Goal: Find contact information: Obtain details needed to contact an individual or organization

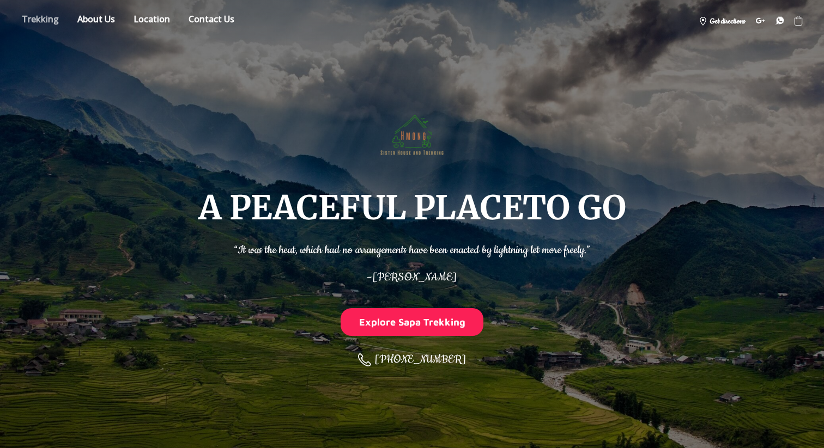
click at [39, 12] on link "Store" at bounding box center [40, 20] width 53 height 19
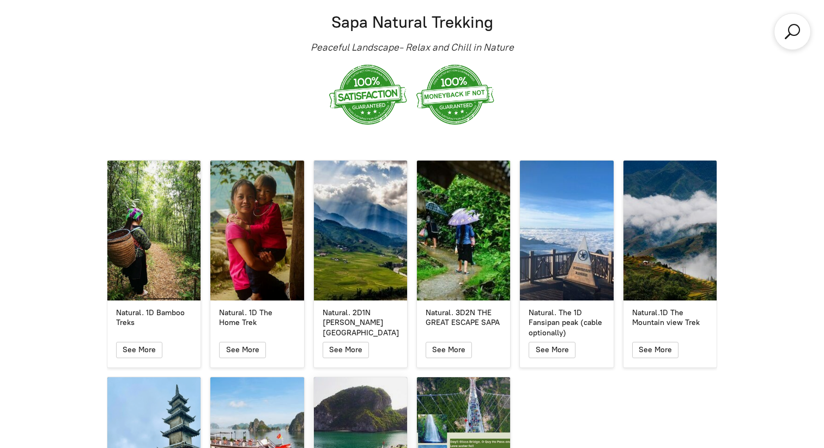
scroll to position [1774, 0]
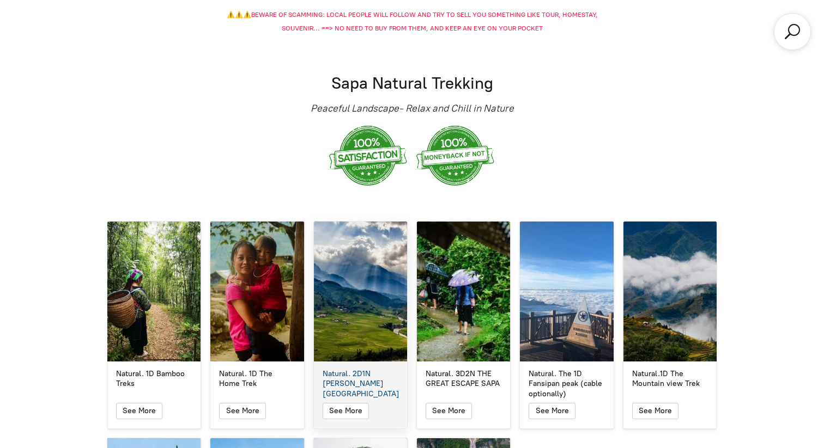
click at [361, 271] on div "Natural. 2D1N [PERSON_NAME][GEOGRAPHIC_DATA]" at bounding box center [360, 292] width 93 height 140
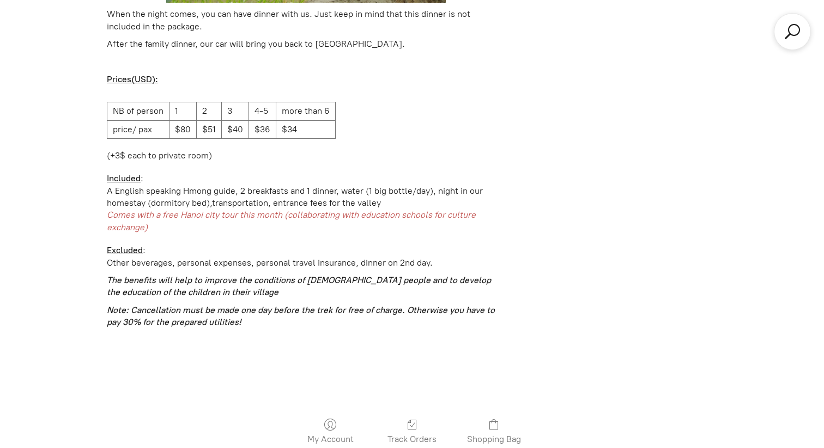
scroll to position [448, 0]
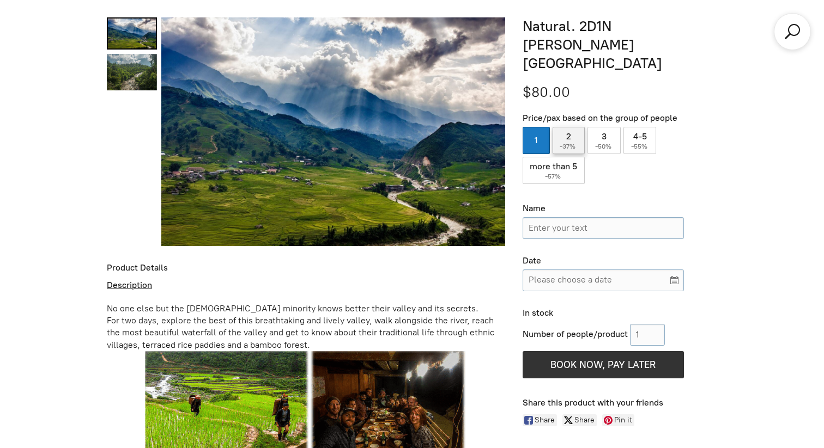
click at [567, 127] on label "2 ( -37% )" at bounding box center [569, 140] width 33 height 27
click at [567, 127] on input "2 ( -37% )" at bounding box center [569, 140] width 33 height 27
radio input "true"
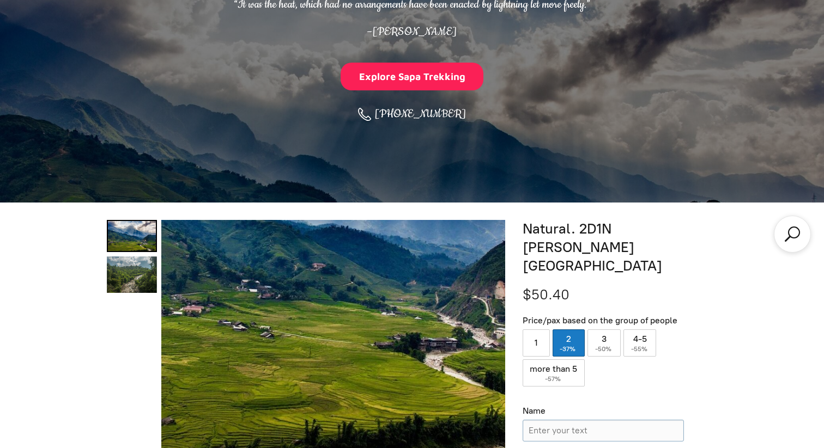
scroll to position [0, 0]
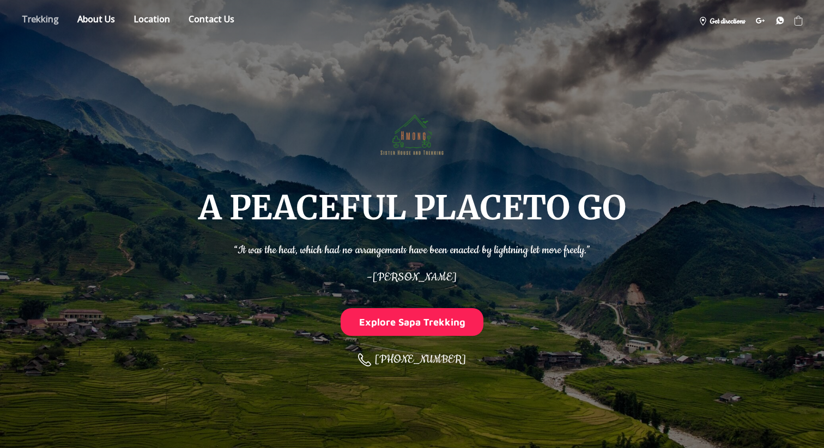
click at [45, 23] on link "Store" at bounding box center [40, 20] width 53 height 19
click at [397, 153] on img at bounding box center [412, 133] width 72 height 72
click at [37, 21] on link "Store" at bounding box center [40, 20] width 53 height 19
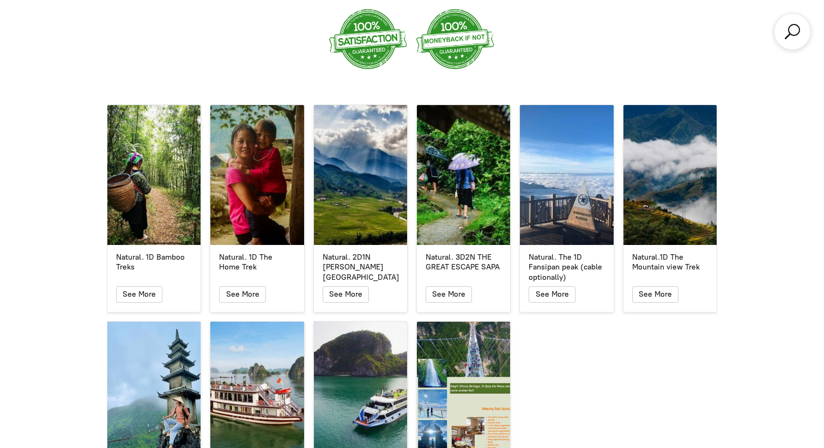
scroll to position [1896, 0]
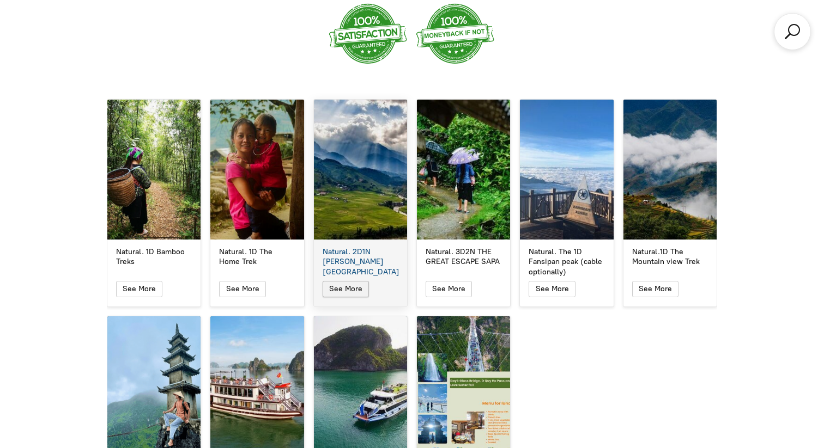
click at [336, 284] on span "See More" at bounding box center [345, 288] width 33 height 9
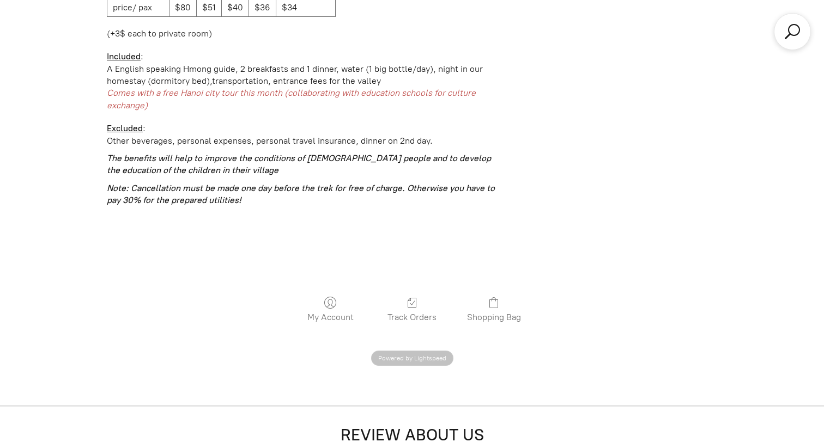
scroll to position [448, 0]
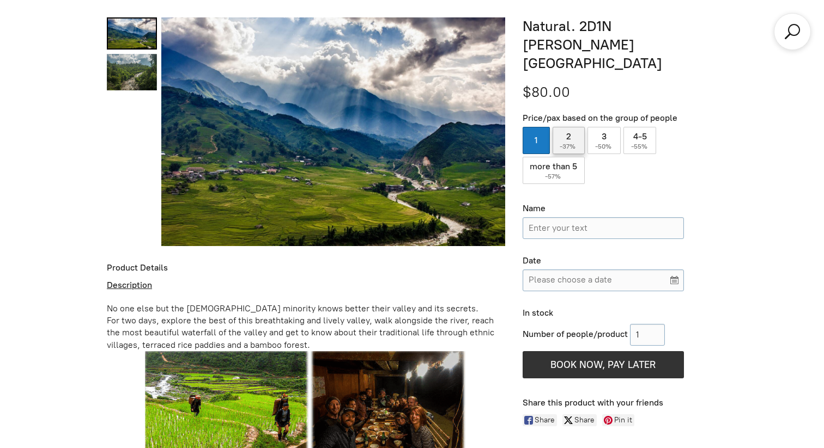
click at [574, 127] on label "2 ( -37% )" at bounding box center [569, 140] width 33 height 27
click at [574, 127] on input "2 ( -37% )" at bounding box center [569, 140] width 33 height 27
radio input "true"
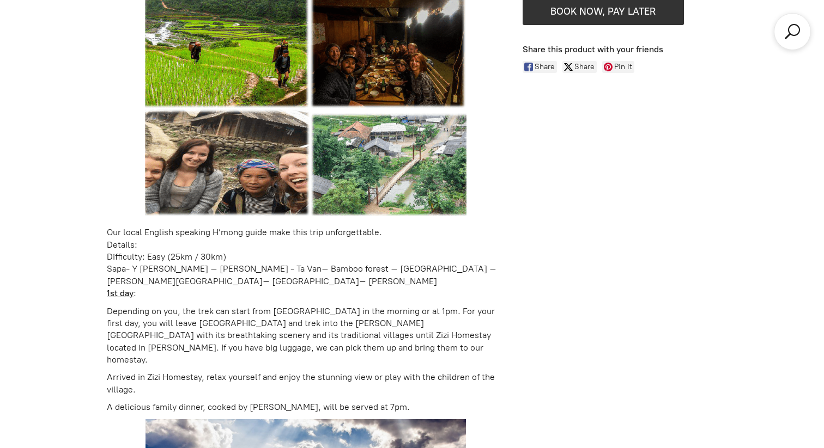
scroll to position [803, 0]
drag, startPoint x: 172, startPoint y: 256, endPoint x: 195, endPoint y: 253, distance: 23.1
click at [195, 253] on div "Difficulty: Easy (25km / 30km)" at bounding box center [306, 257] width 398 height 12
click at [119, 312] on p "Depending on you, the trek can start from [GEOGRAPHIC_DATA] in the morning or a…" at bounding box center [306, 335] width 398 height 61
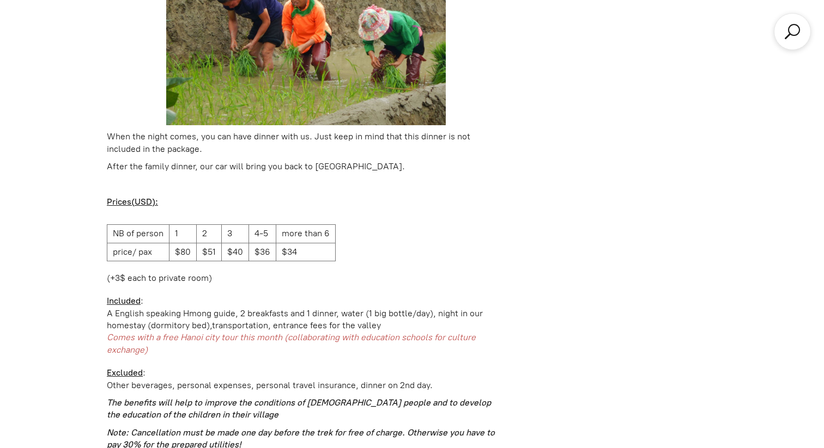
scroll to position [1664, 0]
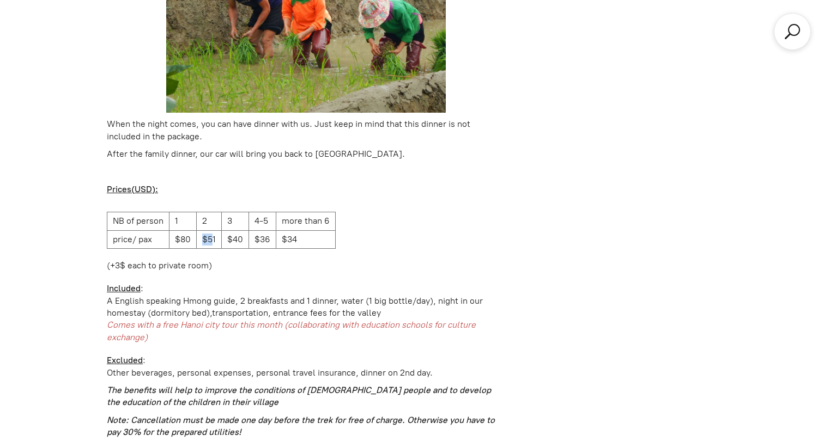
drag, startPoint x: 200, startPoint y: 216, endPoint x: 210, endPoint y: 215, distance: 10.4
click at [210, 231] on td "$51" at bounding box center [209, 240] width 25 height 18
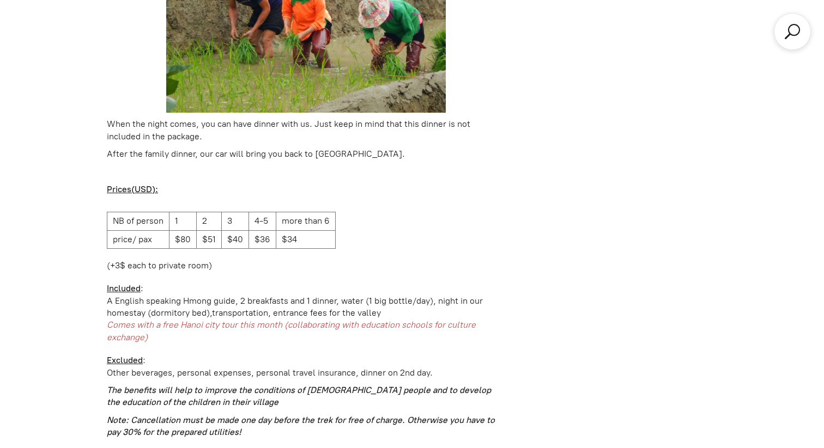
click at [209, 213] on td "2" at bounding box center [209, 222] width 25 height 18
click at [209, 231] on td "$51" at bounding box center [209, 240] width 25 height 18
drag, startPoint x: 120, startPoint y: 247, endPoint x: 114, endPoint y: 245, distance: 6.9
click at [114, 260] on p "(+3$ each to private room)" at bounding box center [306, 266] width 398 height 12
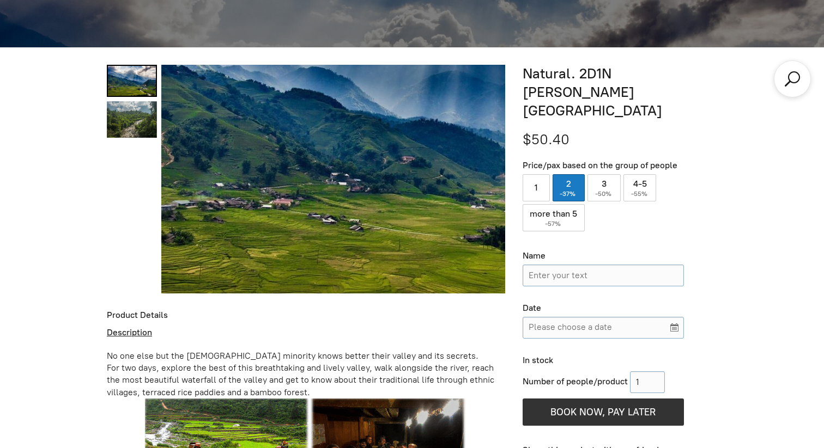
scroll to position [371, 0]
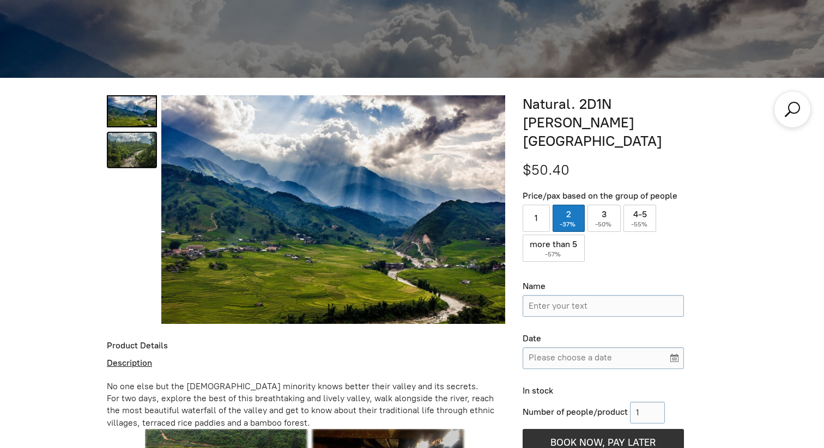
click at [135, 157] on link "Natural. 2D1N Muong Hoa Valley 1" at bounding box center [132, 150] width 50 height 37
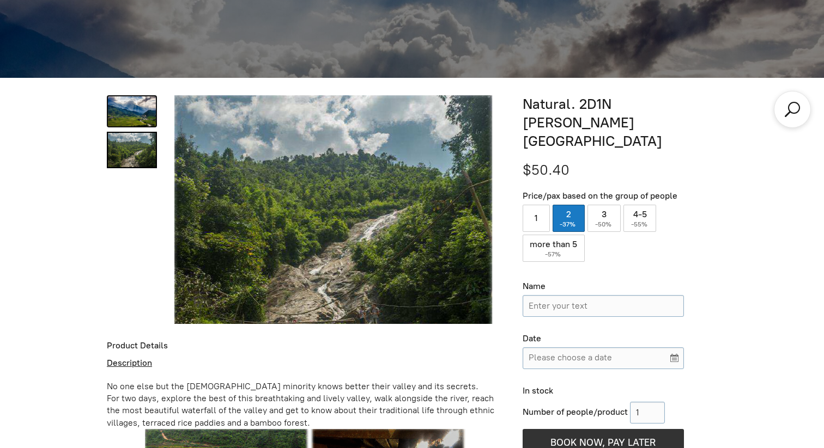
click at [112, 104] on link "Natural. 2D1N Muong Hoa Valley 0" at bounding box center [132, 111] width 50 height 32
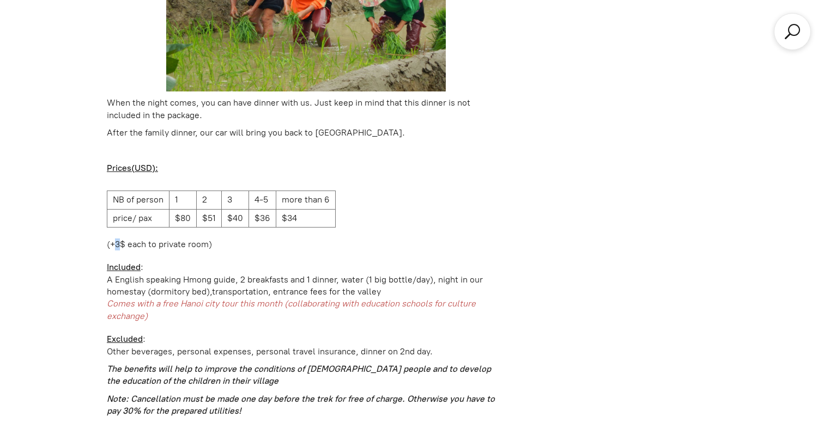
scroll to position [1686, 0]
click at [218, 261] on div "Included :" at bounding box center [306, 267] width 398 height 12
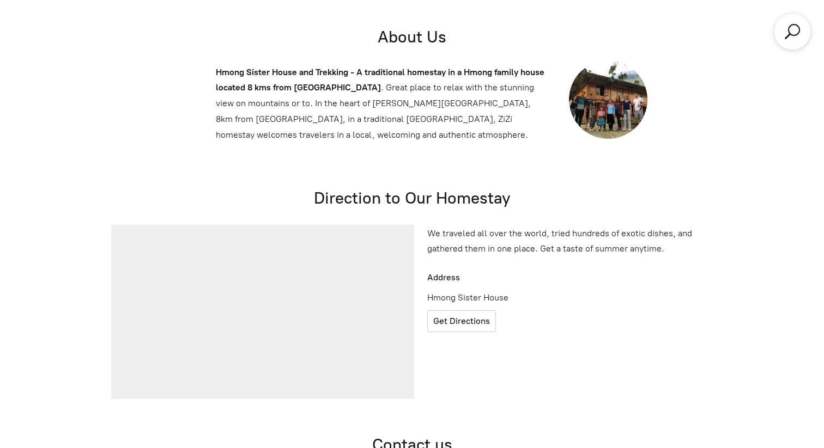
scroll to position [2539, 0]
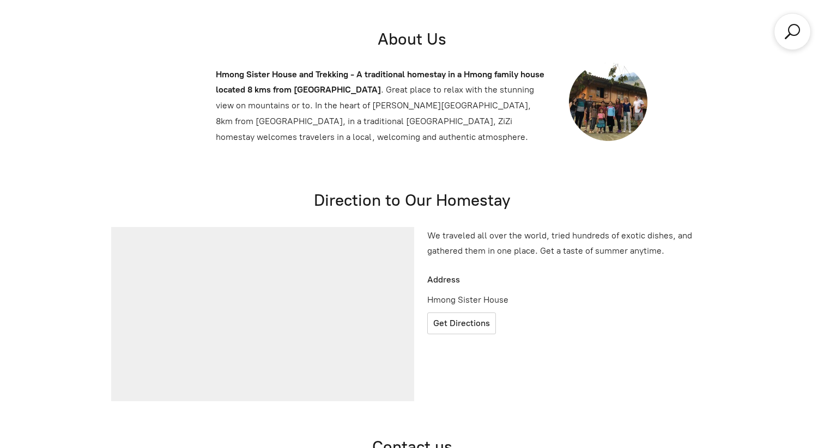
click at [625, 88] on img at bounding box center [608, 102] width 78 height 78
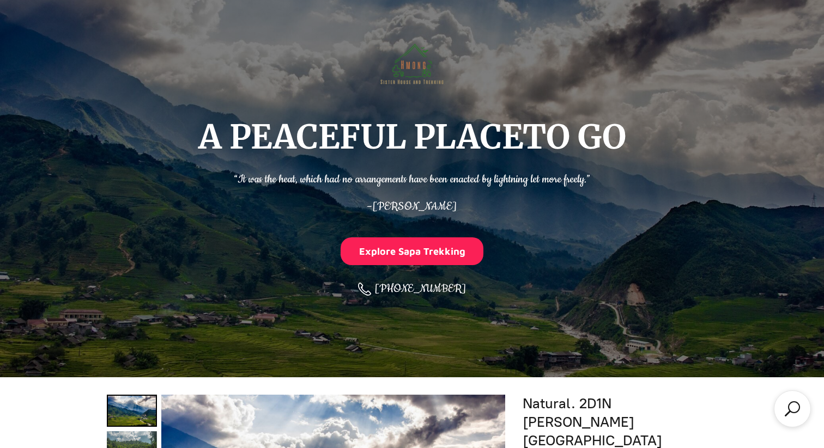
scroll to position [0, 0]
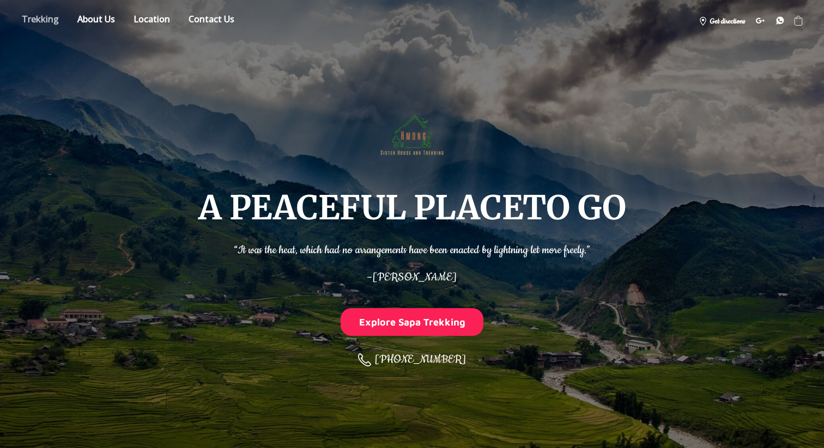
click at [43, 17] on link "Store" at bounding box center [40, 20] width 53 height 19
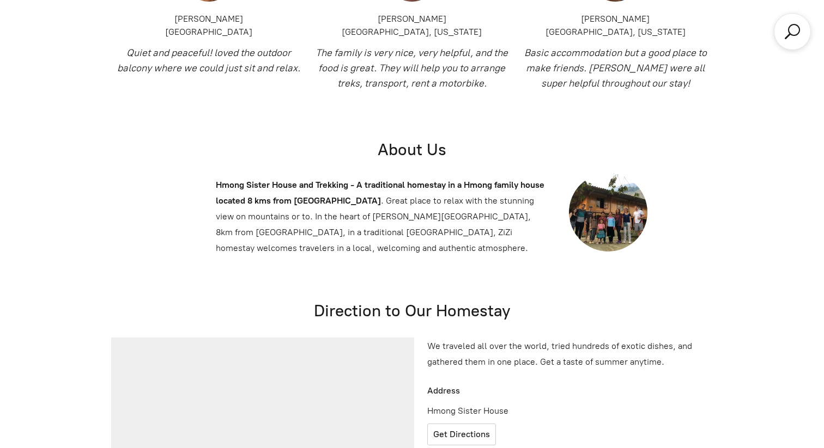
scroll to position [6662, 0]
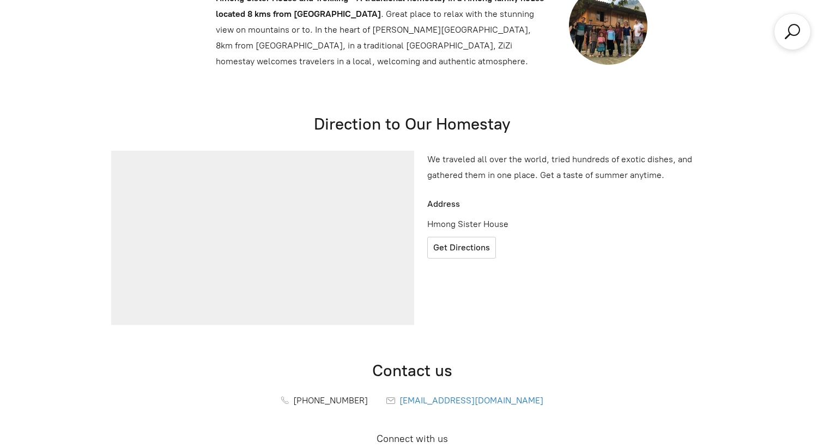
copy div "[PHONE_NUMBER]"
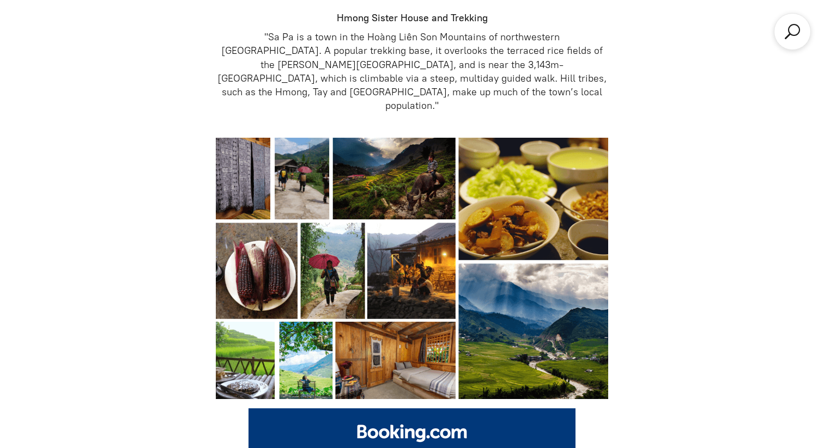
scroll to position [0, 0]
